Goal: Task Accomplishment & Management: Manage account settings

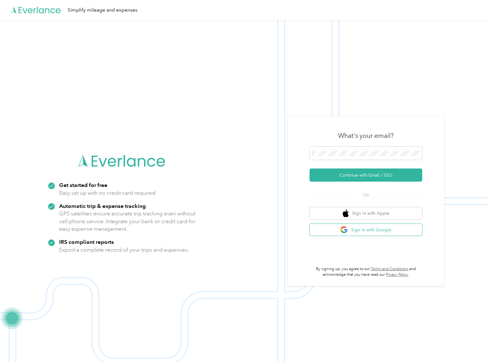
click at [385, 235] on button "Sign in with Google" at bounding box center [365, 230] width 113 height 12
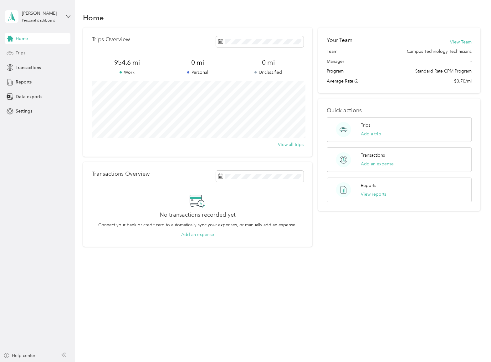
click at [14, 53] on div "Trips" at bounding box center [38, 53] width 66 height 11
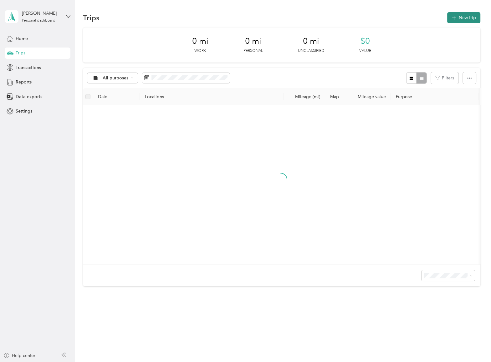
click at [447, 19] on button "New trip" at bounding box center [463, 17] width 33 height 11
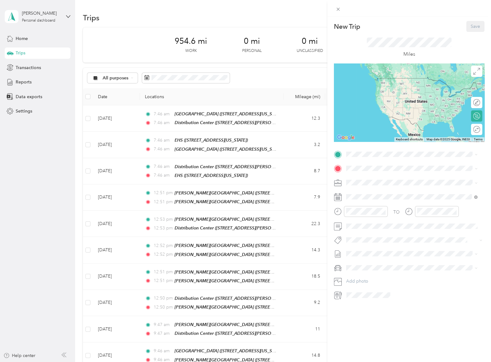
click at [252, 11] on div "New Trip Save This trip cannot be edited because it is either under review, app…" at bounding box center [245, 181] width 491 height 362
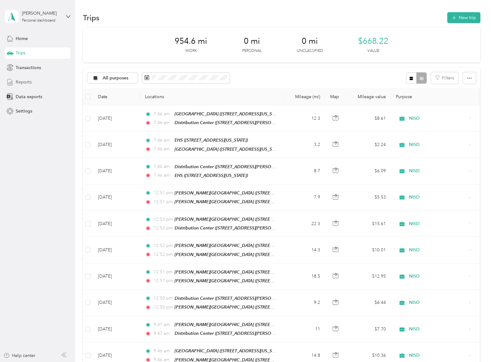
click at [28, 84] on span "Reports" at bounding box center [24, 82] width 16 height 7
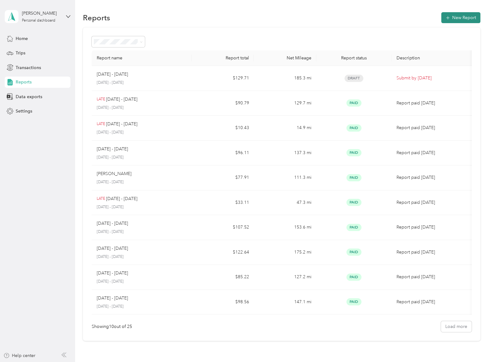
click at [454, 19] on button "New Report" at bounding box center [460, 17] width 39 height 11
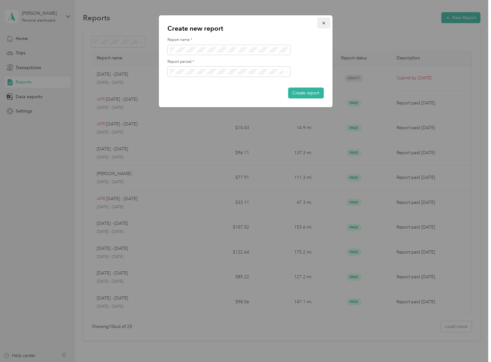
click at [323, 25] on button "button" at bounding box center [323, 23] width 13 height 11
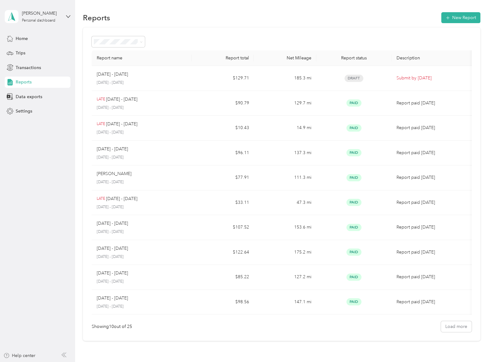
click at [291, 69] on td "185.3 mi" at bounding box center [285, 78] width 63 height 25
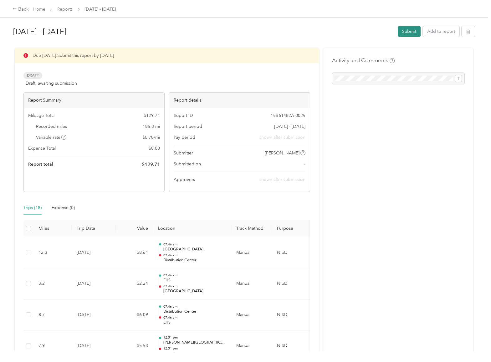
click at [407, 33] on button "Submit" at bounding box center [408, 31] width 23 height 11
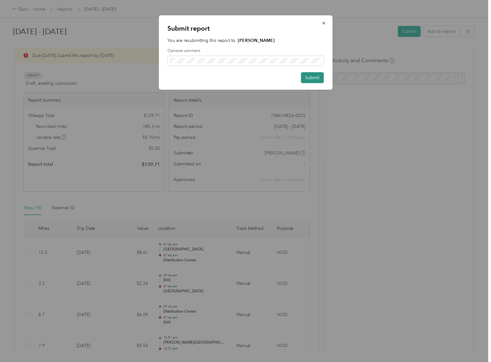
click at [316, 79] on button "Submit" at bounding box center [312, 77] width 23 height 11
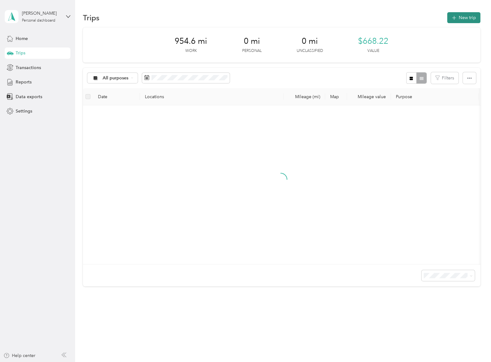
click at [466, 14] on button "New trip" at bounding box center [463, 17] width 33 height 11
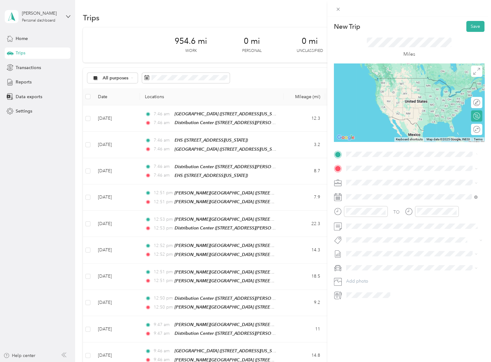
click at [420, 191] on div "TEAM Distribution Center [STREET_ADDRESS][PERSON_NAME][US_STATE]" at bounding box center [411, 184] width 127 height 18
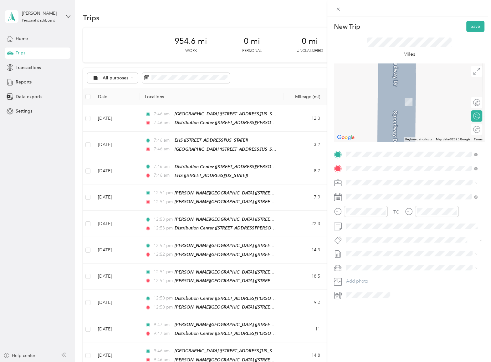
click at [385, 227] on span "[STREET_ADDRESS][US_STATE]" at bounding box center [388, 224] width 63 height 5
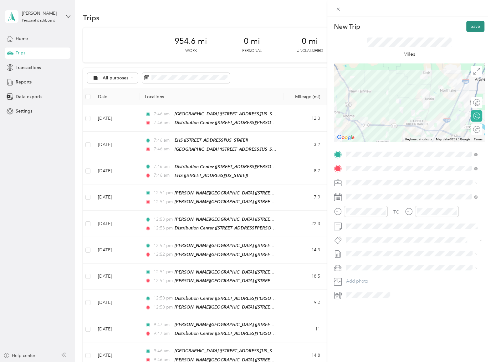
click at [471, 27] on button "Save" at bounding box center [475, 26] width 18 height 11
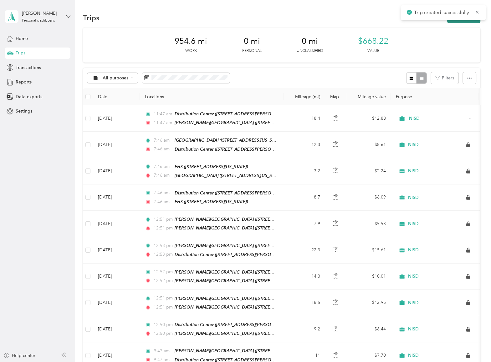
click at [464, 21] on button "New trip" at bounding box center [463, 17] width 33 height 11
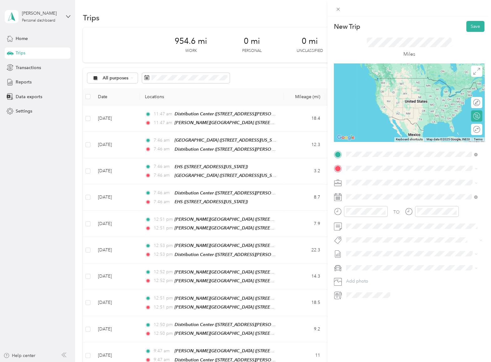
click at [398, 205] on strong "[PERSON_NAME][GEOGRAPHIC_DATA]" at bounding box center [420, 202] width 83 height 6
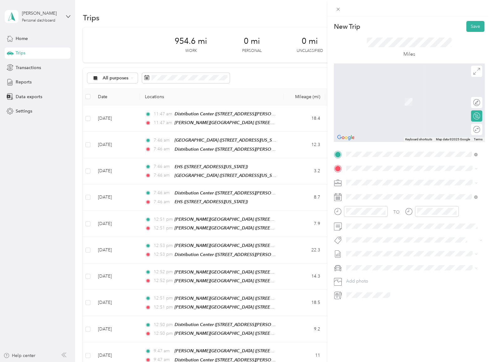
click at [354, 162] on div "TO Add photo" at bounding box center [409, 224] width 150 height 151
click at [408, 202] on span "[STREET_ADDRESS][US_STATE]" at bounding box center [388, 202] width 63 height 5
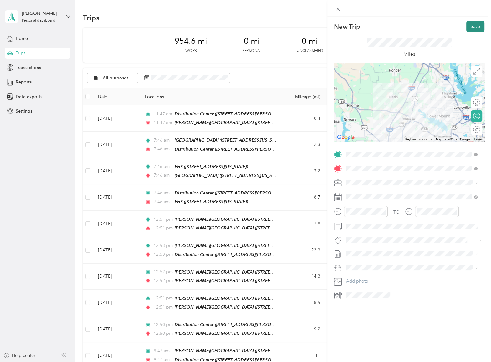
click at [473, 26] on button "Save" at bounding box center [475, 26] width 18 height 11
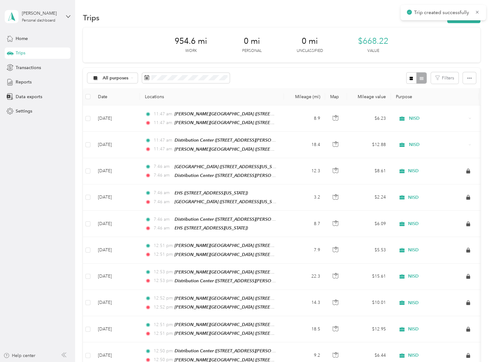
click at [452, 23] on div "Trips New trip" at bounding box center [281, 17] width 397 height 13
click at [453, 22] on button "New trip" at bounding box center [463, 17] width 33 height 11
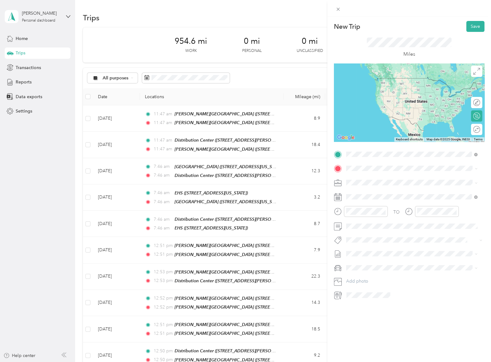
click at [401, 184] on div "TEAM [PERSON_NAME][GEOGRAPHIC_DATA] [STREET_ADDRESS][US_STATE]" at bounding box center [409, 183] width 105 height 15
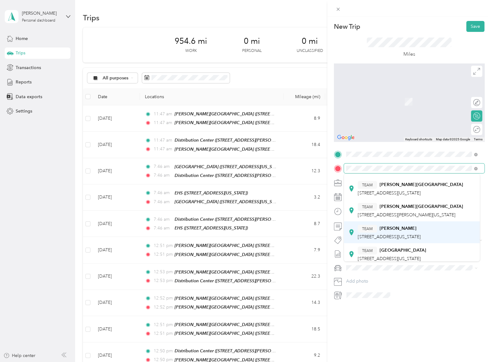
scroll to position [63, 0]
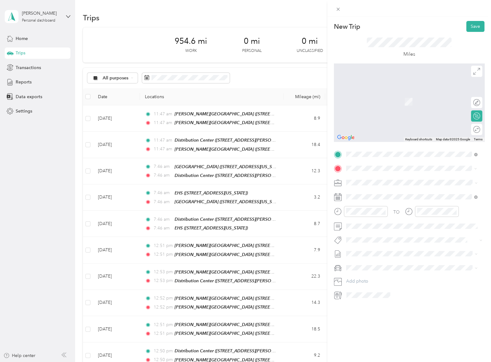
click at [424, 222] on strong "[GEOGRAPHIC_DATA]" at bounding box center [402, 219] width 47 height 6
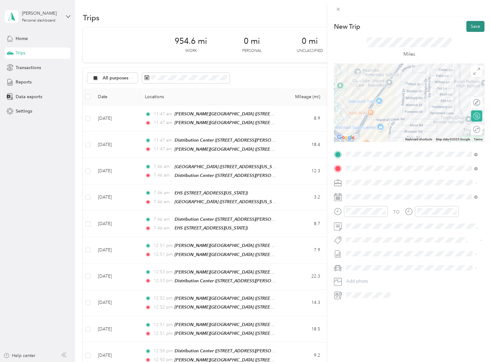
click at [469, 27] on button "Save" at bounding box center [475, 26] width 18 height 11
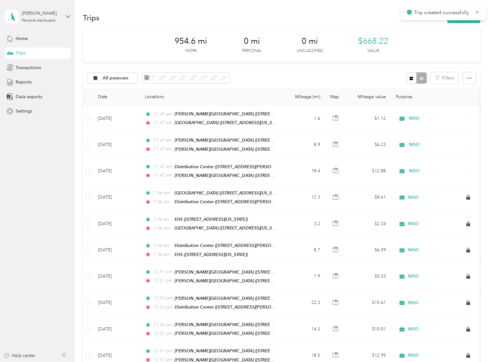
click at [456, 16] on div "Trip created successfully" at bounding box center [442, 12] width 85 height 15
click at [455, 22] on button "New trip" at bounding box center [463, 17] width 33 height 11
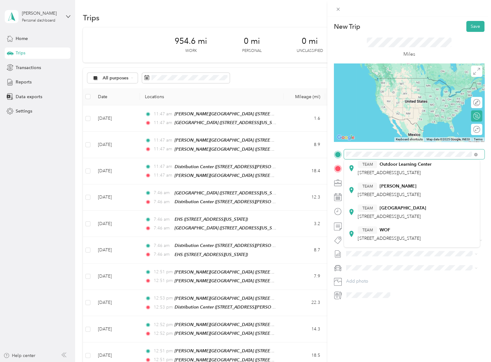
scroll to position [156, 0]
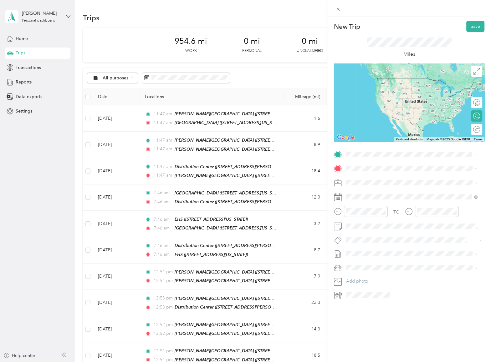
click at [416, 189] on div "TEAM [GEOGRAPHIC_DATA] [STREET_ADDRESS][US_STATE]" at bounding box center [391, 181] width 68 height 15
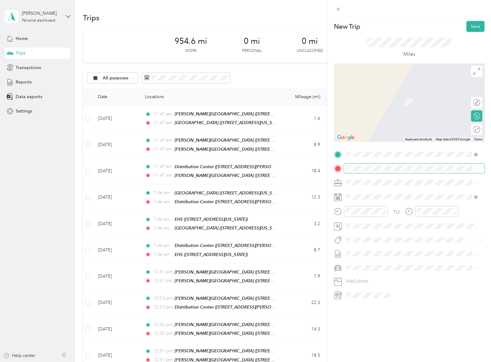
click at [377, 165] on span at bounding box center [414, 169] width 140 height 10
click at [396, 197] on strong "[GEOGRAPHIC_DATA]" at bounding box center [402, 194] width 47 height 6
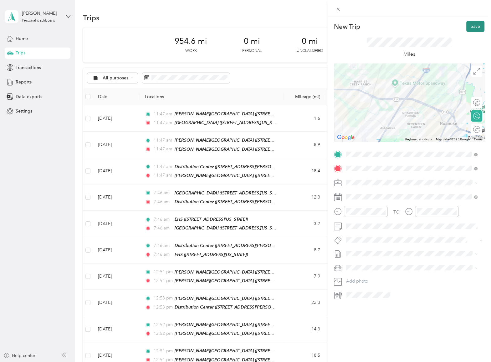
click at [473, 25] on button "Save" at bounding box center [475, 26] width 18 height 11
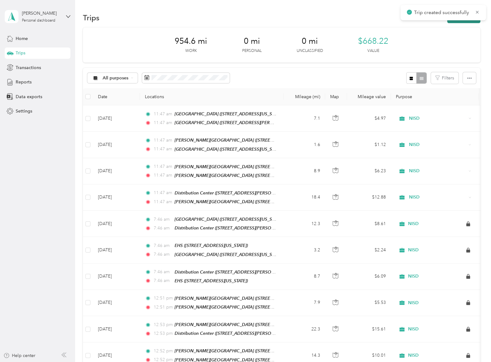
click at [453, 22] on button "New trip" at bounding box center [463, 17] width 33 height 11
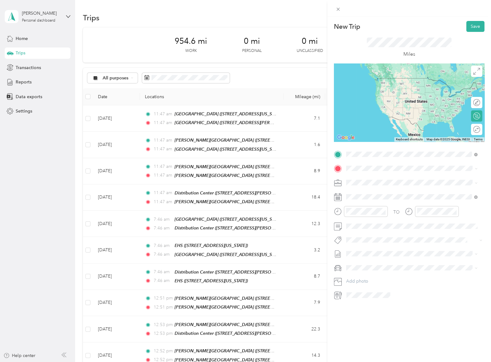
click at [407, 182] on div "TEAM [GEOGRAPHIC_DATA]" at bounding box center [405, 180] width 97 height 8
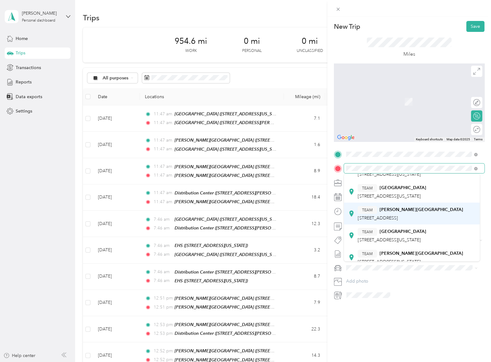
scroll to position [125, 0]
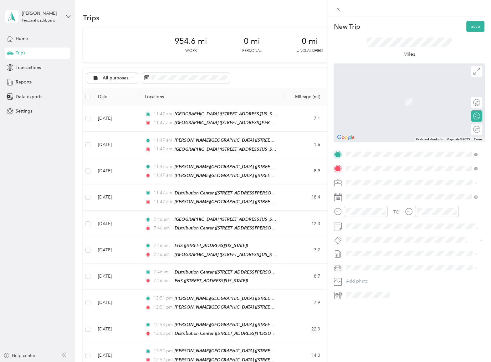
click at [420, 205] on div "TEAM [GEOGRAPHIC_DATA]" at bounding box center [391, 201] width 68 height 8
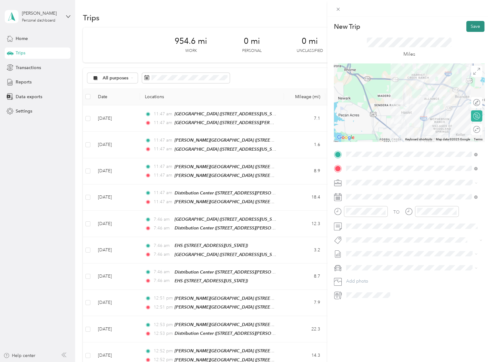
click at [469, 26] on button "Save" at bounding box center [475, 26] width 18 height 11
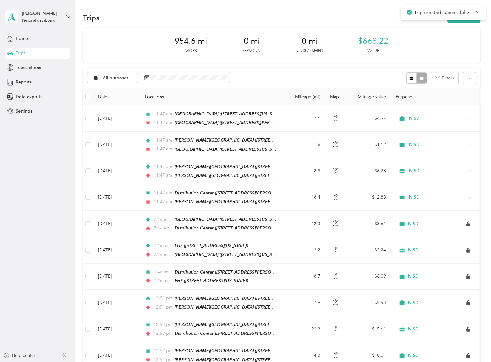
click at [453, 23] on div "Trips New trip" at bounding box center [281, 17] width 397 height 13
click at [453, 22] on button "New trip" at bounding box center [463, 17] width 33 height 11
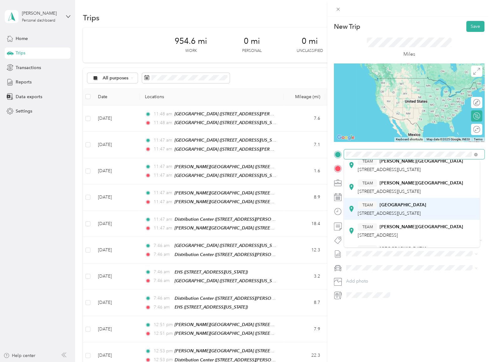
scroll to position [94, 0]
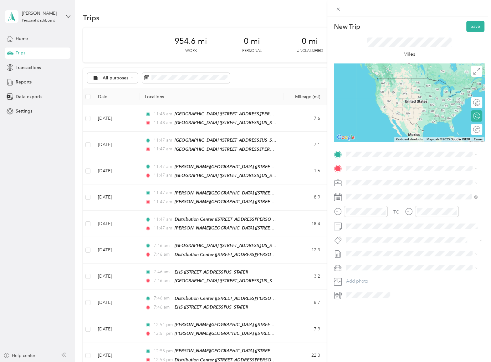
click at [420, 230] on div "TEAM [GEOGRAPHIC_DATA] [STREET_ADDRESS][US_STATE]" at bounding box center [411, 221] width 127 height 18
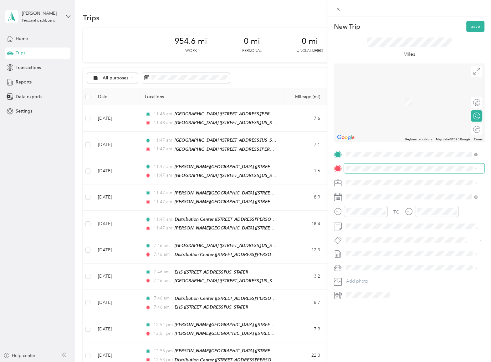
click at [357, 171] on span at bounding box center [414, 169] width 140 height 10
click at [425, 206] on div "TEAM Distribution Center [STREET_ADDRESS][PERSON_NAME][US_STATE]" at bounding box center [411, 198] width 127 height 18
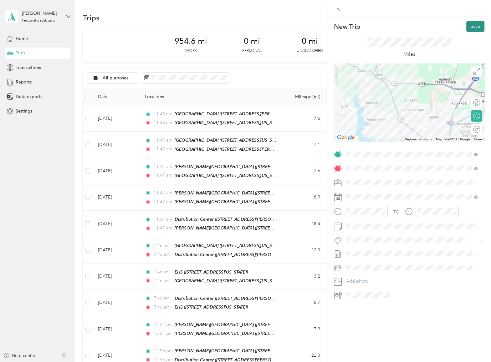
click at [470, 28] on button "Save" at bounding box center [475, 26] width 18 height 11
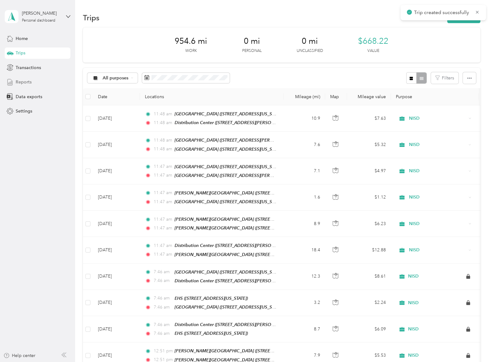
click at [33, 81] on div "Reports" at bounding box center [38, 82] width 66 height 11
